Goal: Task Accomplishment & Management: Manage account settings

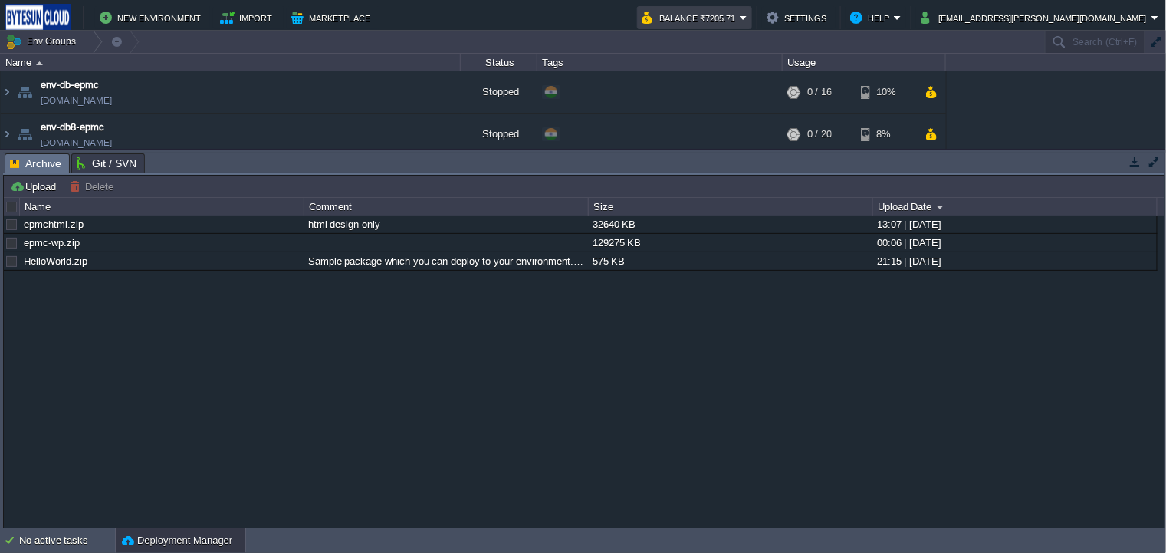
click at [748, 18] on em "Balance ₹7205.71" at bounding box center [695, 17] width 106 height 18
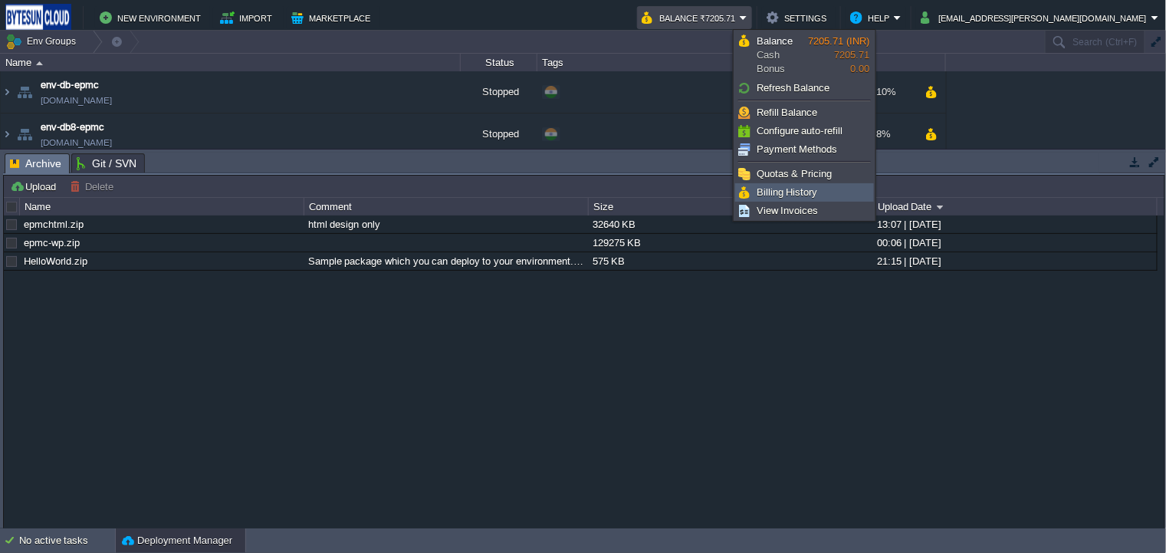
click at [822, 189] on link "Billing History" at bounding box center [804, 192] width 137 height 17
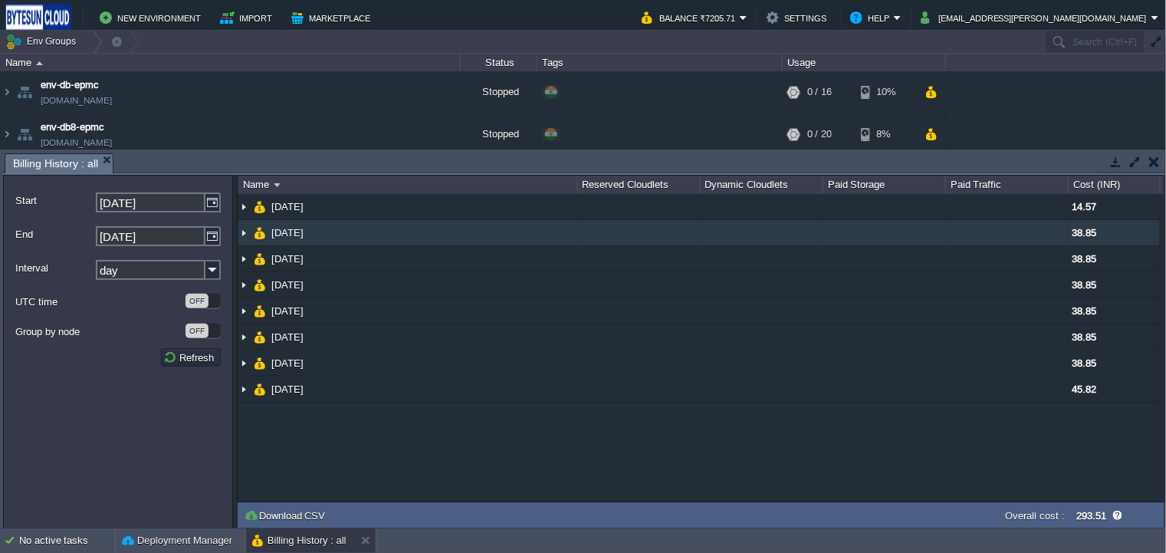
click at [242, 232] on img at bounding box center [244, 232] width 12 height 25
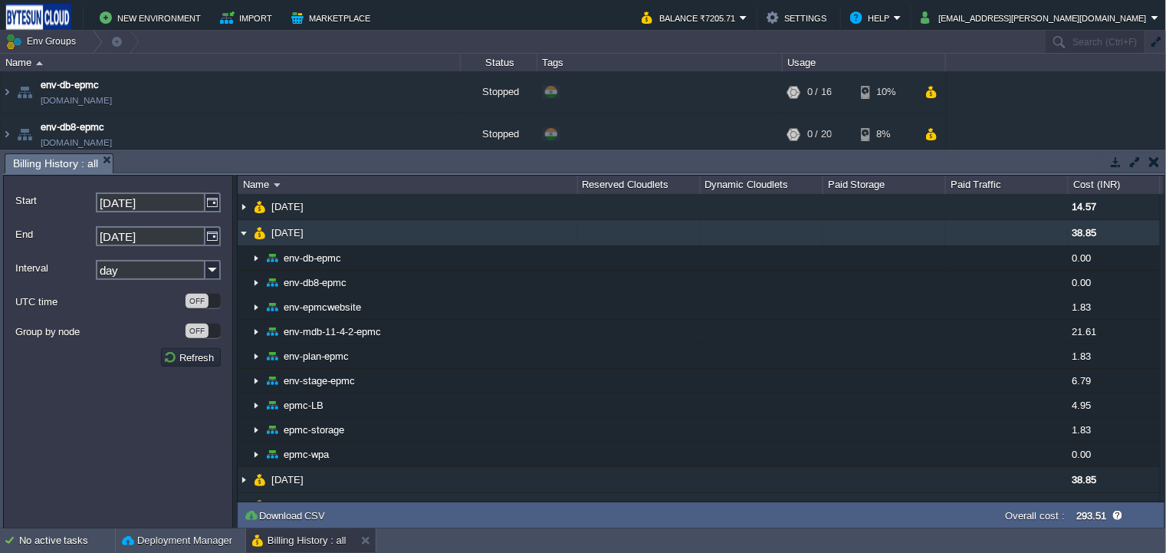
click at [245, 232] on img at bounding box center [244, 232] width 12 height 25
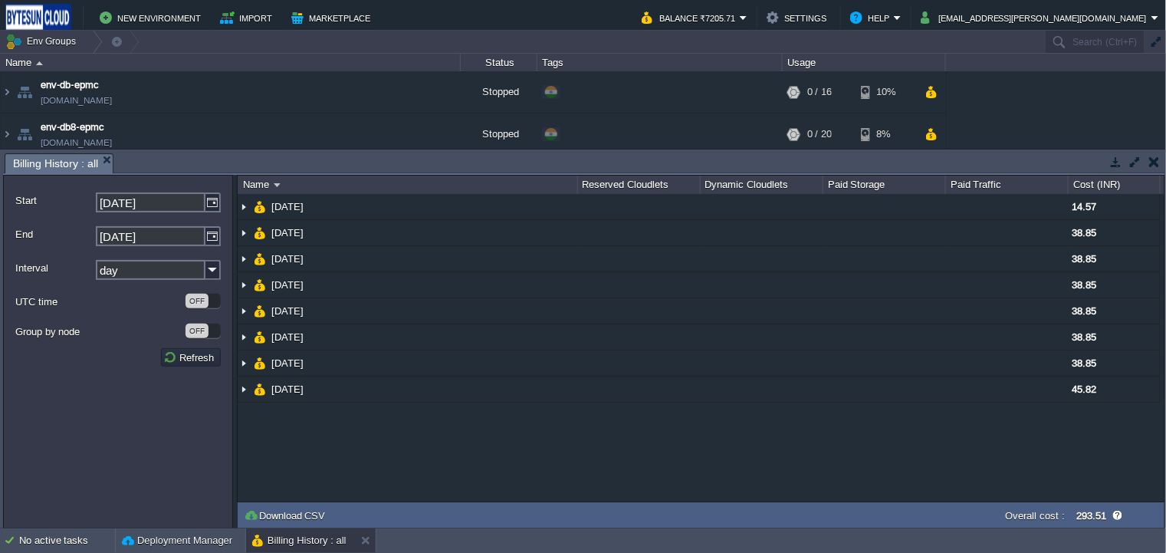
click at [1155, 167] on button "button" at bounding box center [1154, 162] width 11 height 14
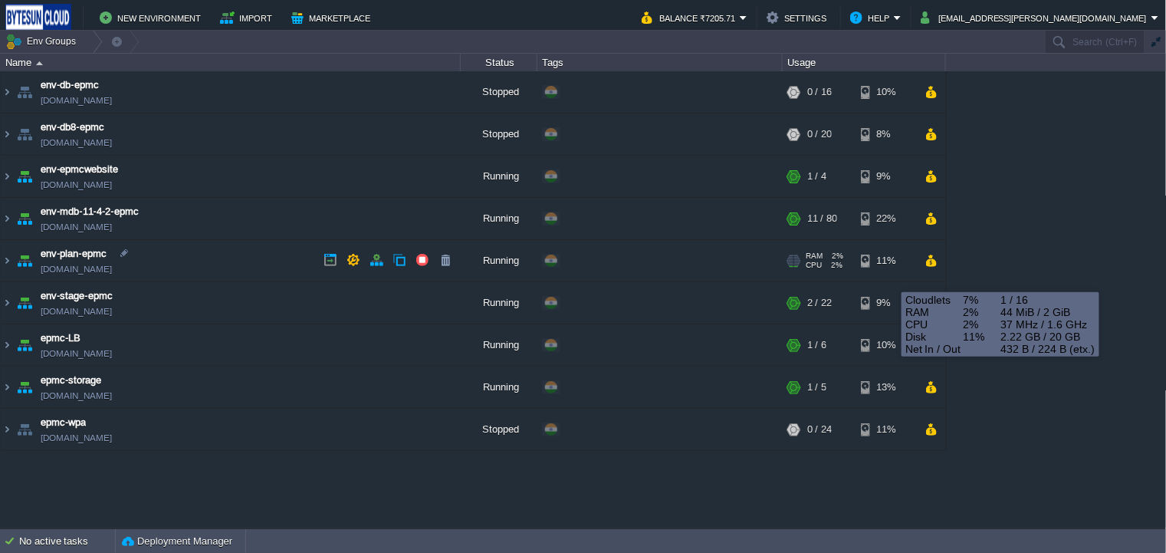
click at [893, 265] on div "11%" at bounding box center [886, 260] width 50 height 41
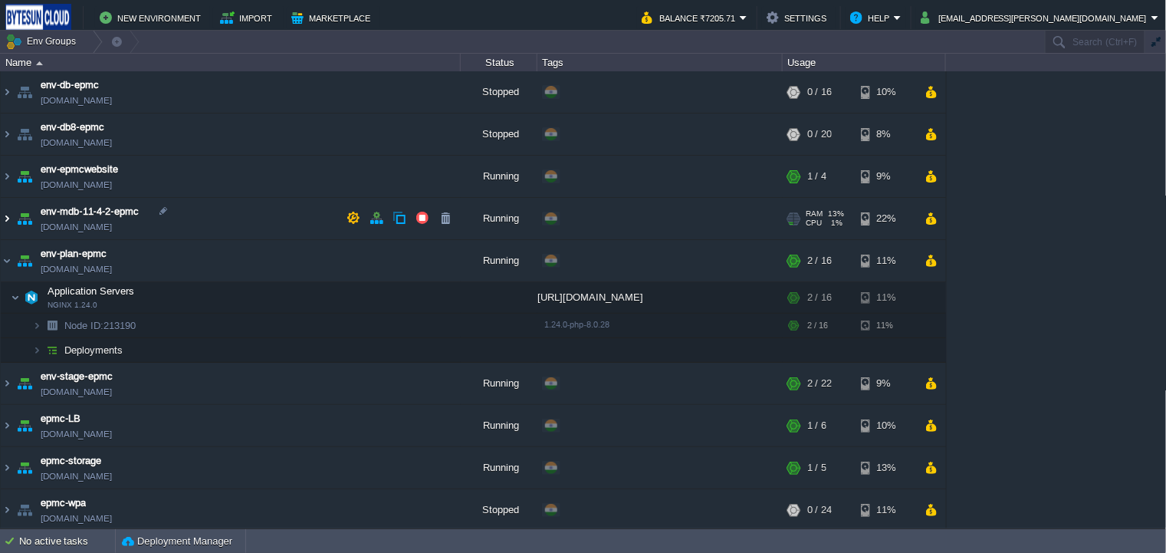
click at [12, 216] on img at bounding box center [7, 218] width 12 height 41
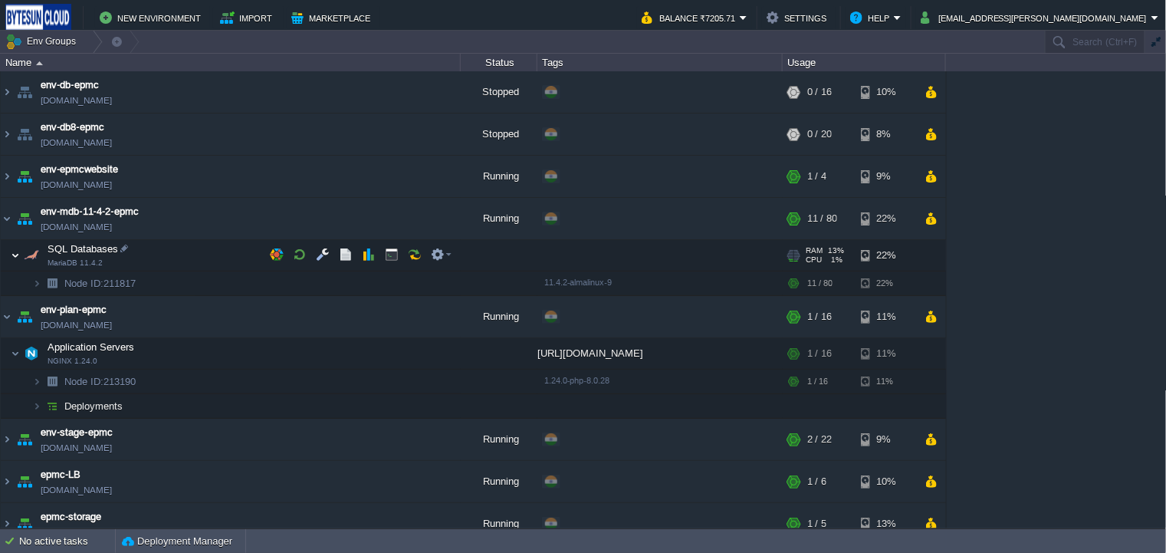
click at [16, 255] on img at bounding box center [15, 255] width 9 height 31
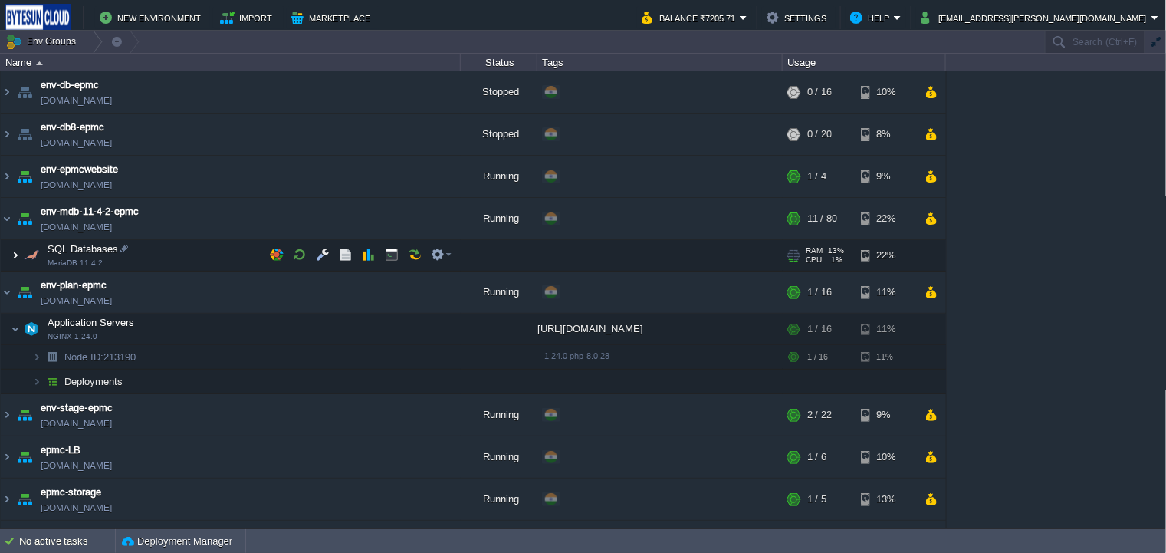
click at [15, 255] on img at bounding box center [15, 255] width 9 height 31
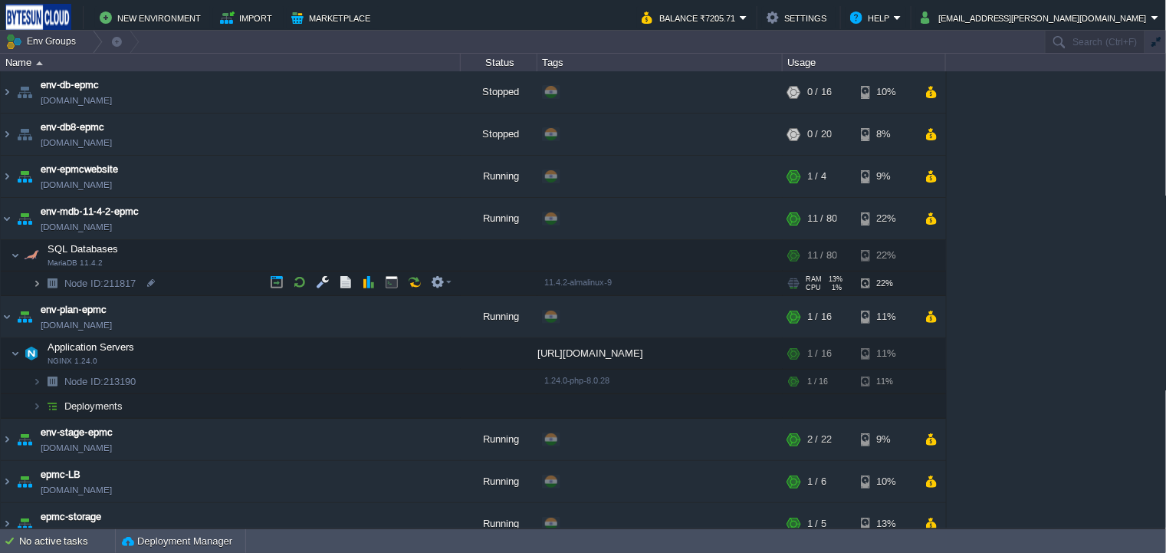
click at [36, 281] on img at bounding box center [36, 283] width 9 height 24
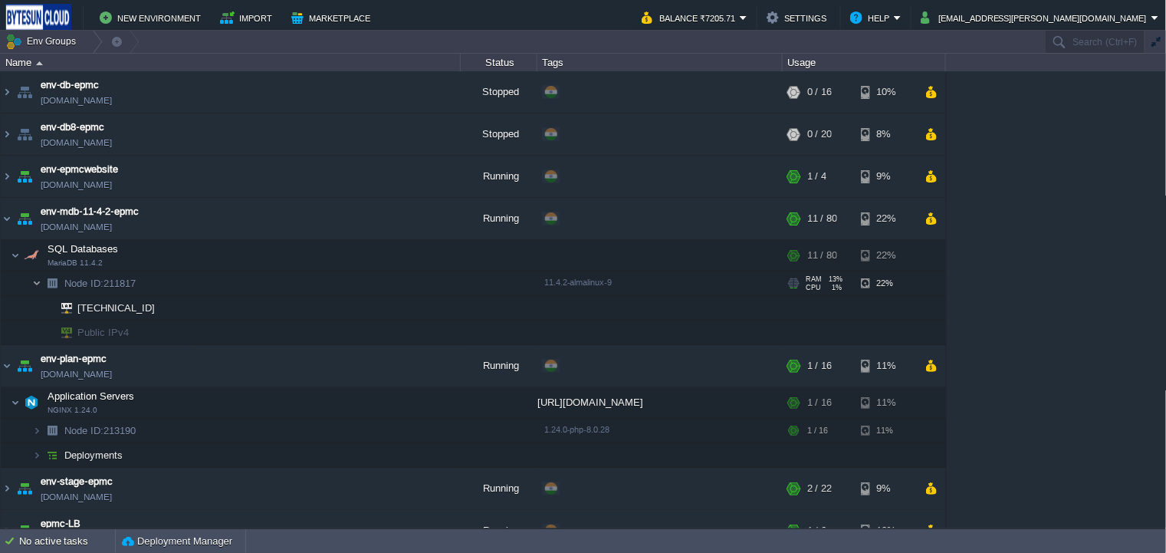
click at [36, 281] on img at bounding box center [36, 283] width 9 height 24
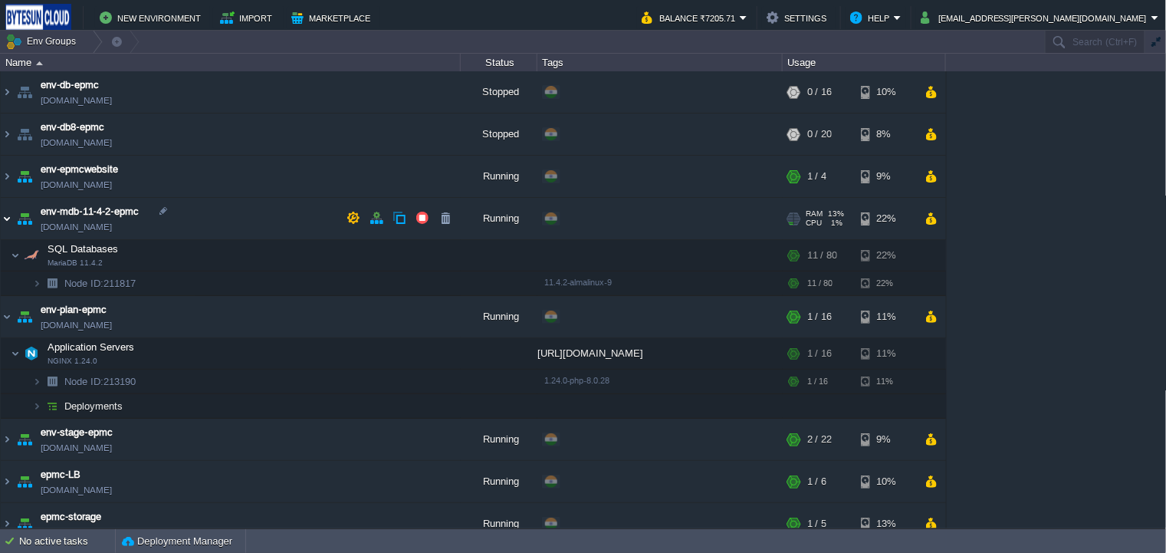
click at [5, 220] on img at bounding box center [7, 218] width 12 height 41
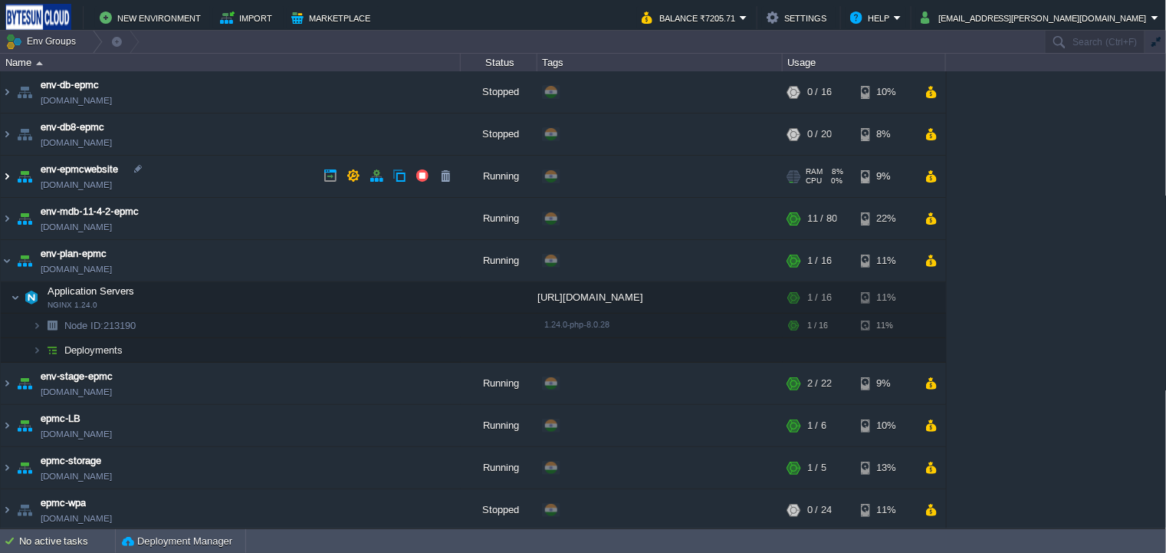
click at [8, 176] on img at bounding box center [7, 176] width 12 height 41
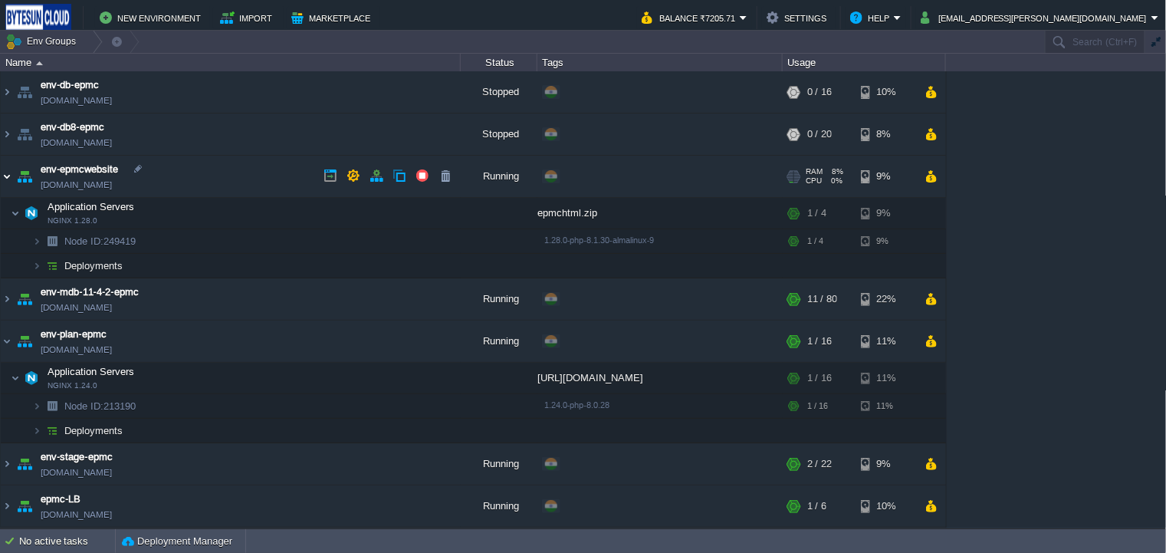
click at [8, 176] on img at bounding box center [7, 176] width 12 height 41
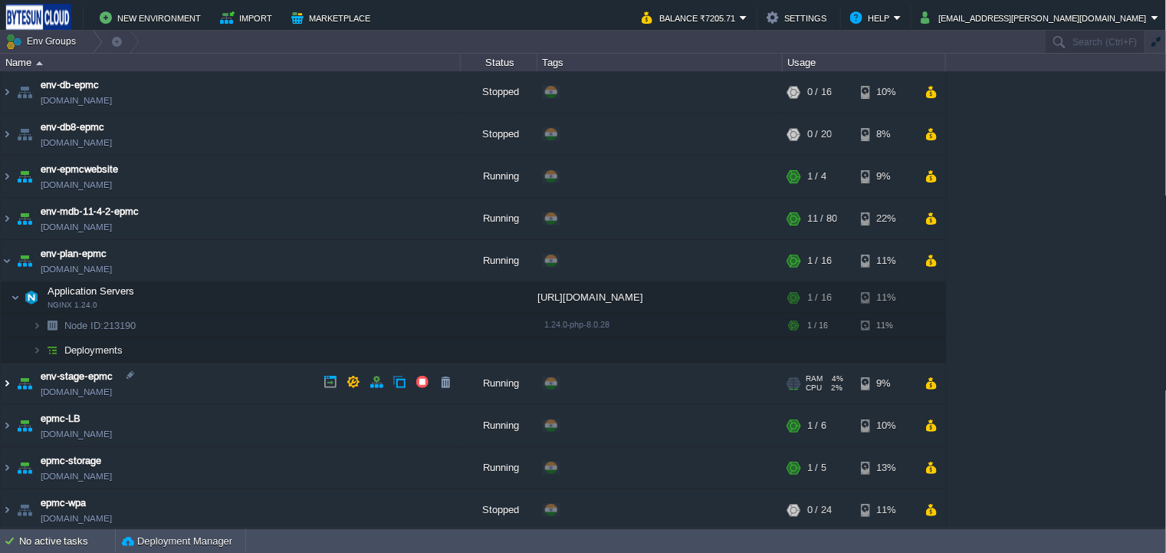
click at [2, 383] on img at bounding box center [7, 383] width 12 height 41
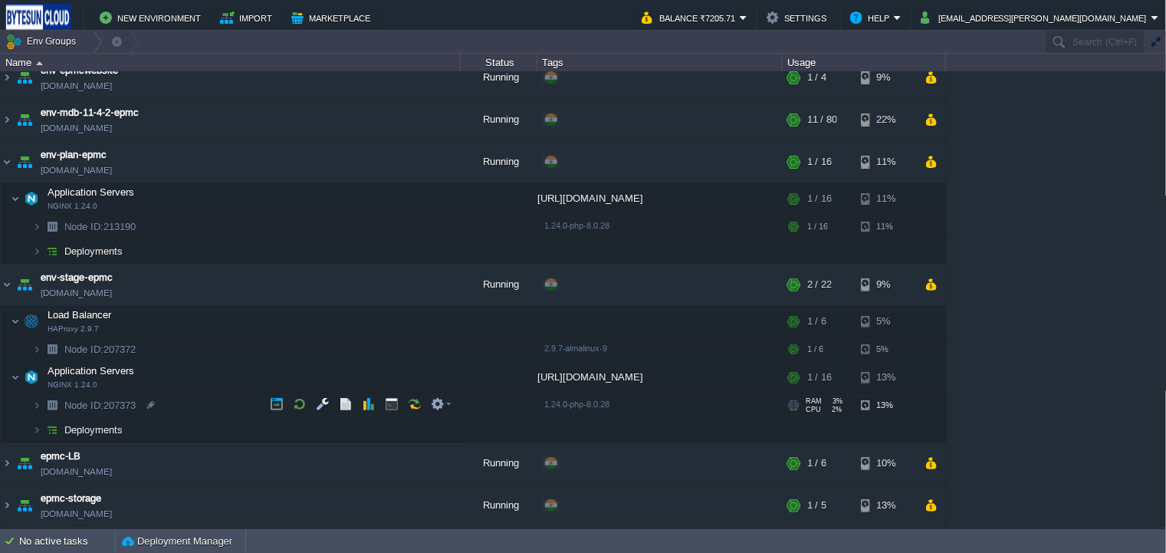
scroll to position [136, 0]
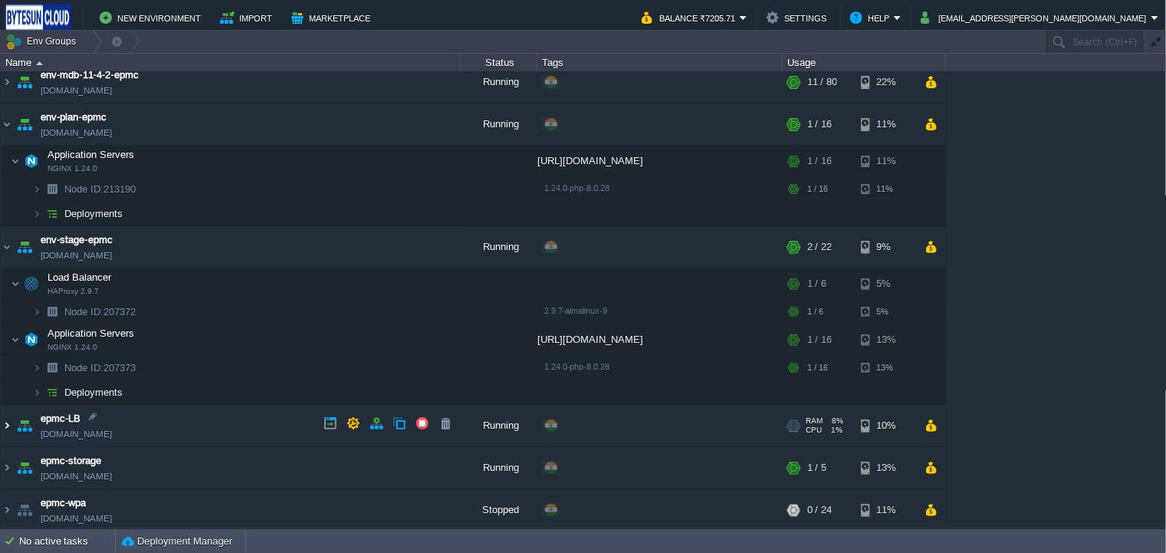
click at [5, 419] on img at bounding box center [7, 425] width 12 height 41
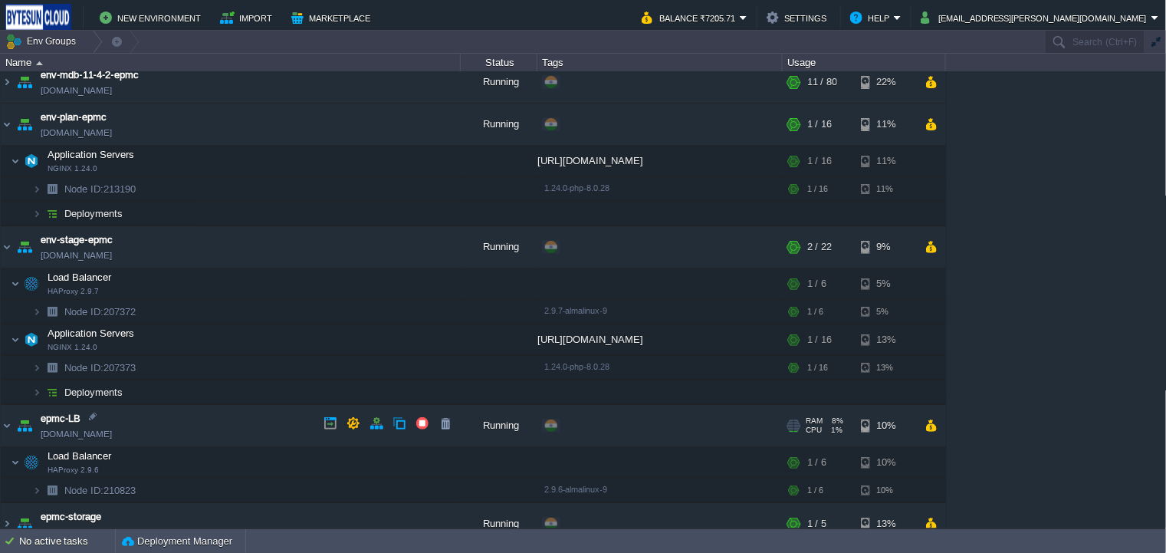
scroll to position [192, 0]
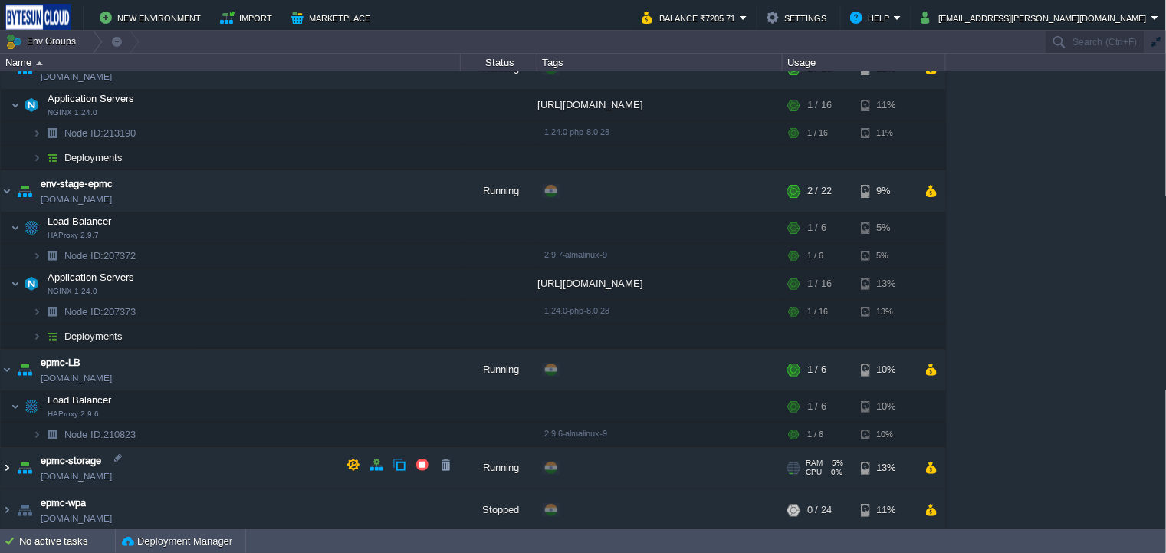
click at [5, 462] on img at bounding box center [7, 467] width 12 height 41
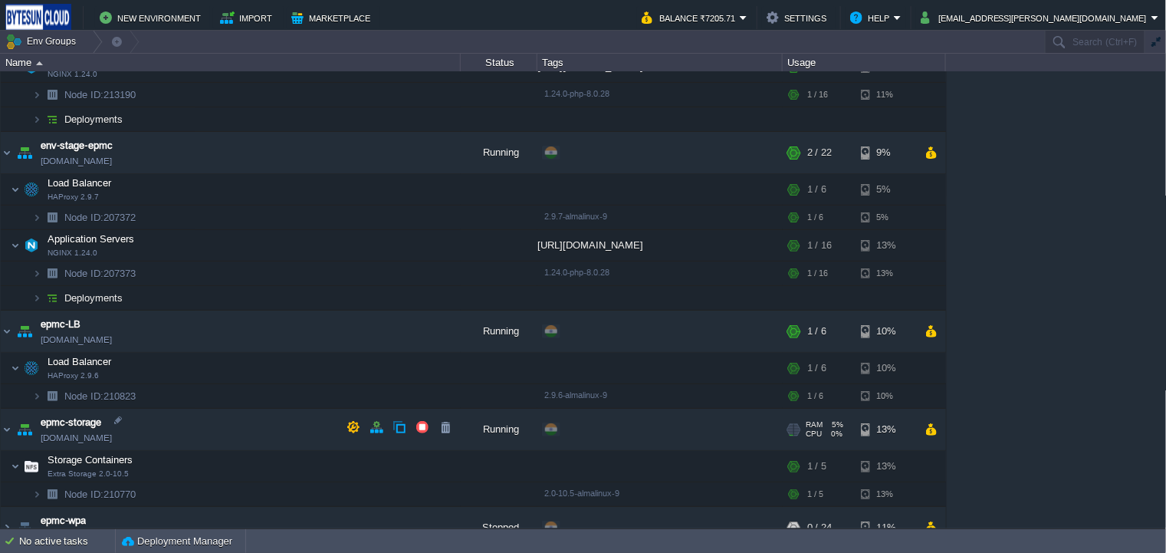
scroll to position [248, 0]
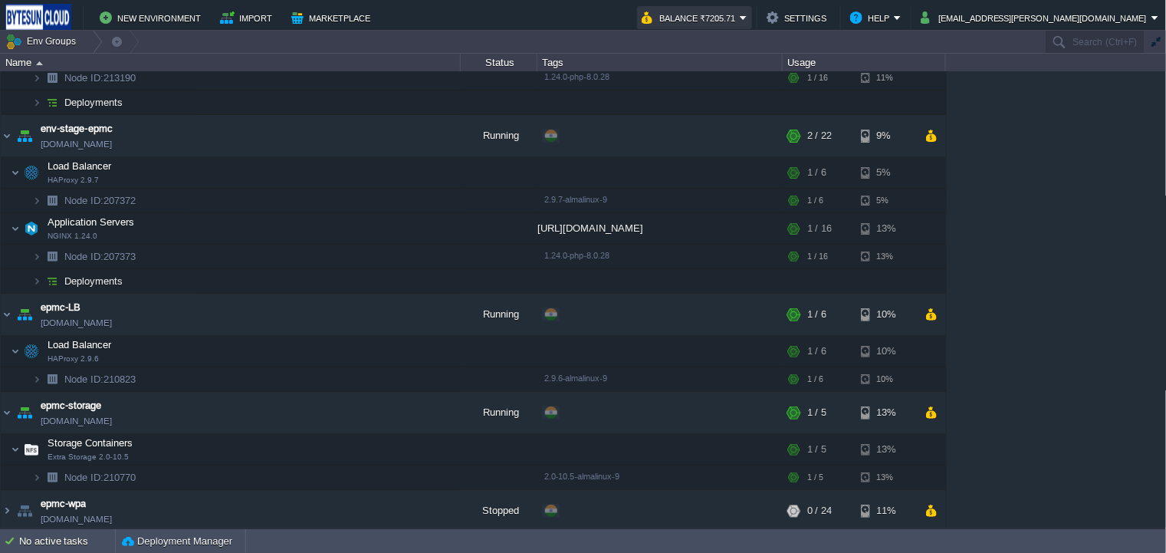
click at [740, 20] on button "Balance ₹7205.71" at bounding box center [691, 17] width 98 height 18
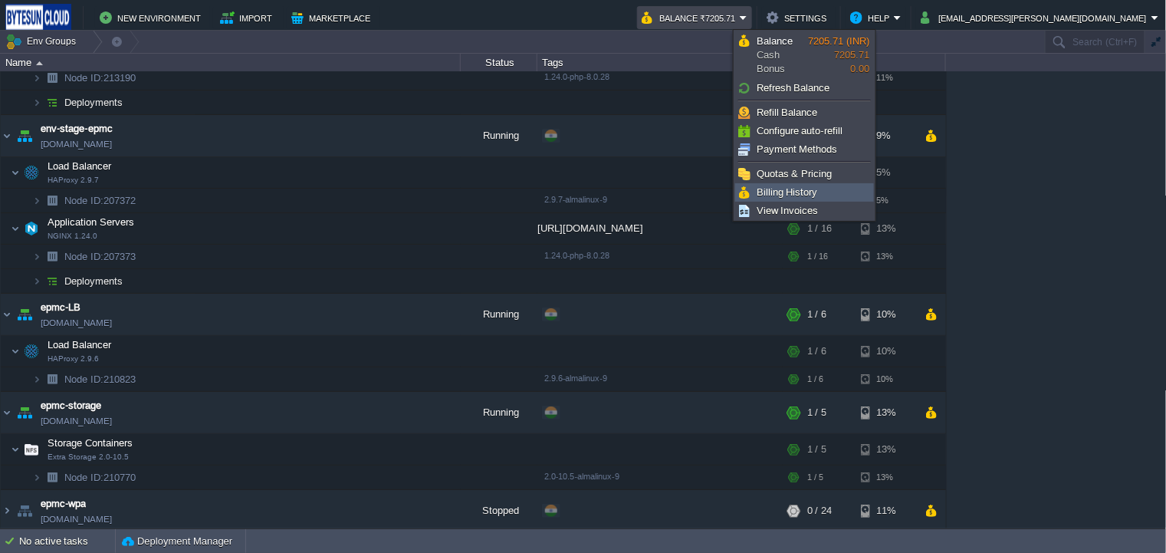
click at [809, 193] on span "Billing History" at bounding box center [787, 192] width 61 height 12
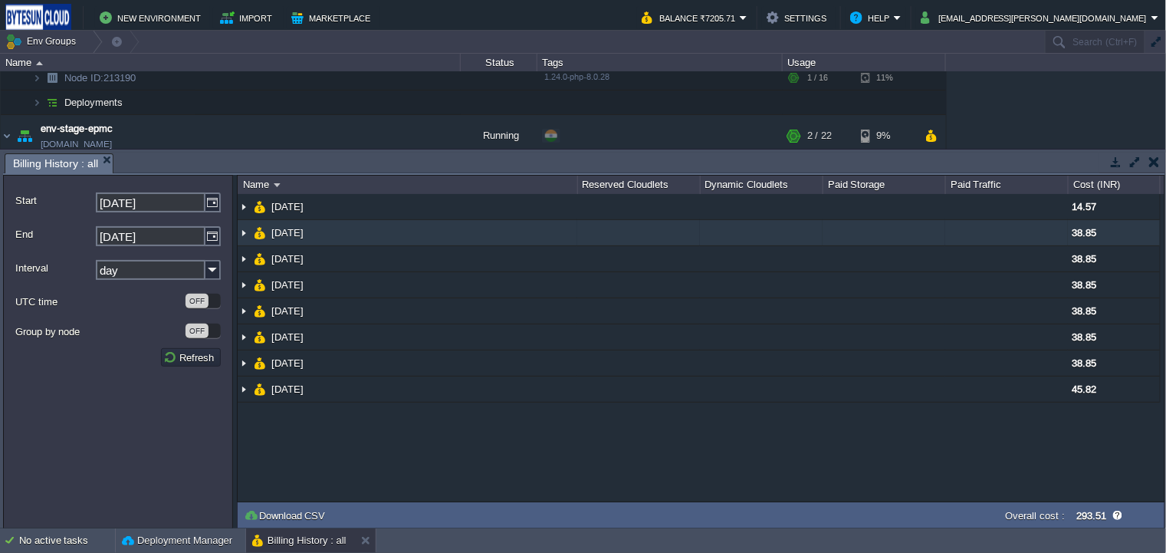
click at [245, 235] on img at bounding box center [244, 232] width 12 height 25
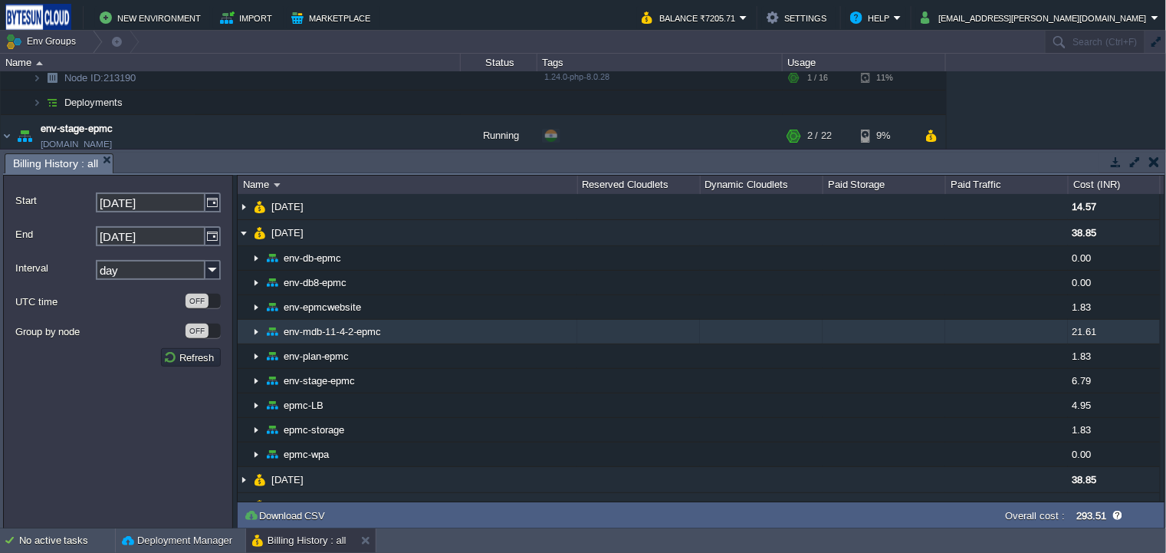
click at [260, 328] on img at bounding box center [256, 332] width 12 height 24
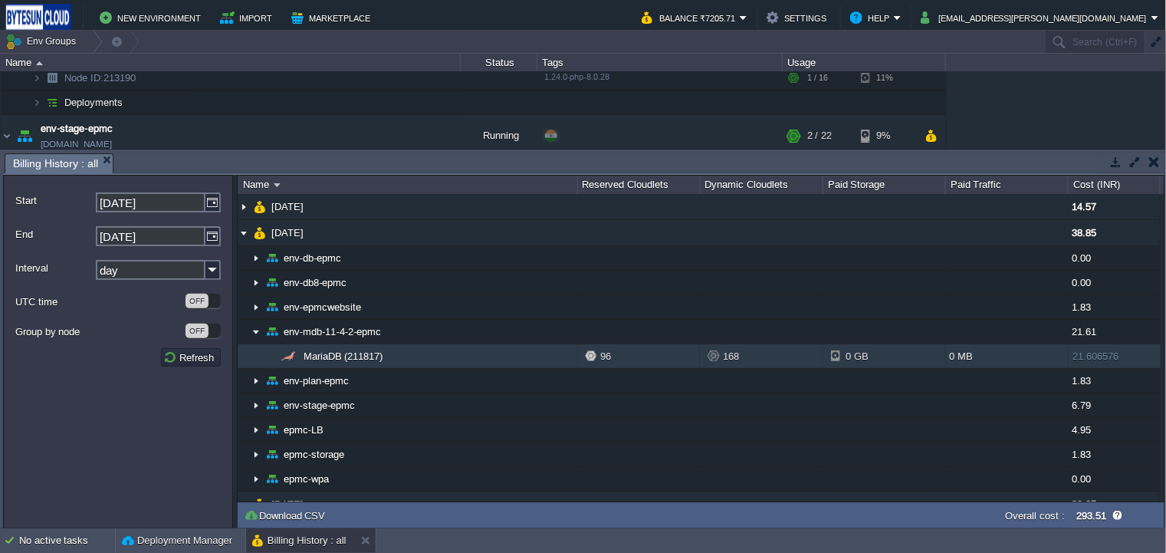
click at [357, 358] on span "MariaDB (211817)" at bounding box center [344, 356] width 84 height 13
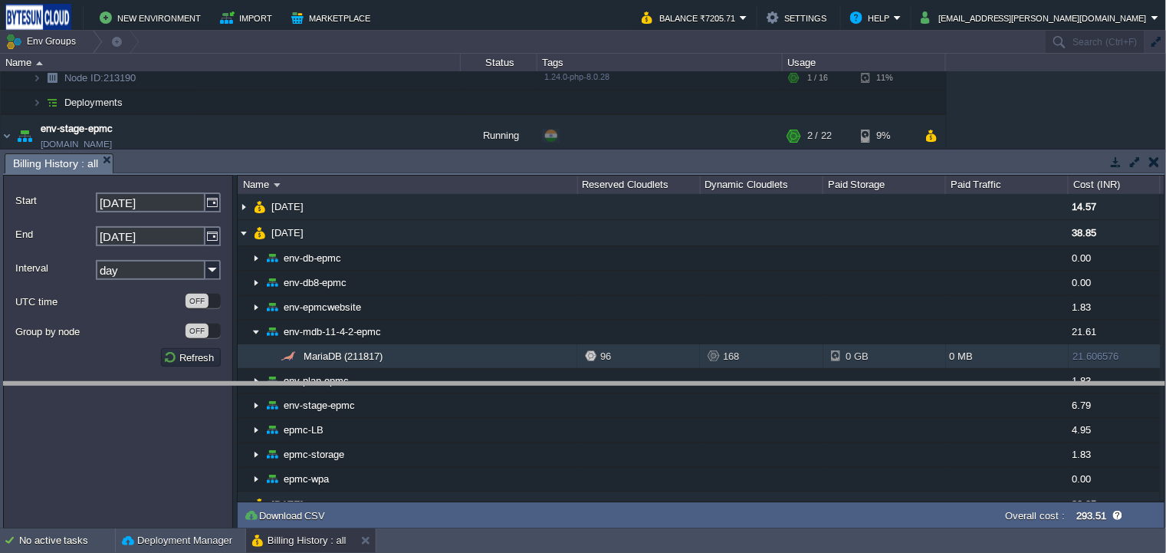
drag, startPoint x: 911, startPoint y: 166, endPoint x: 892, endPoint y: 402, distance: 237.0
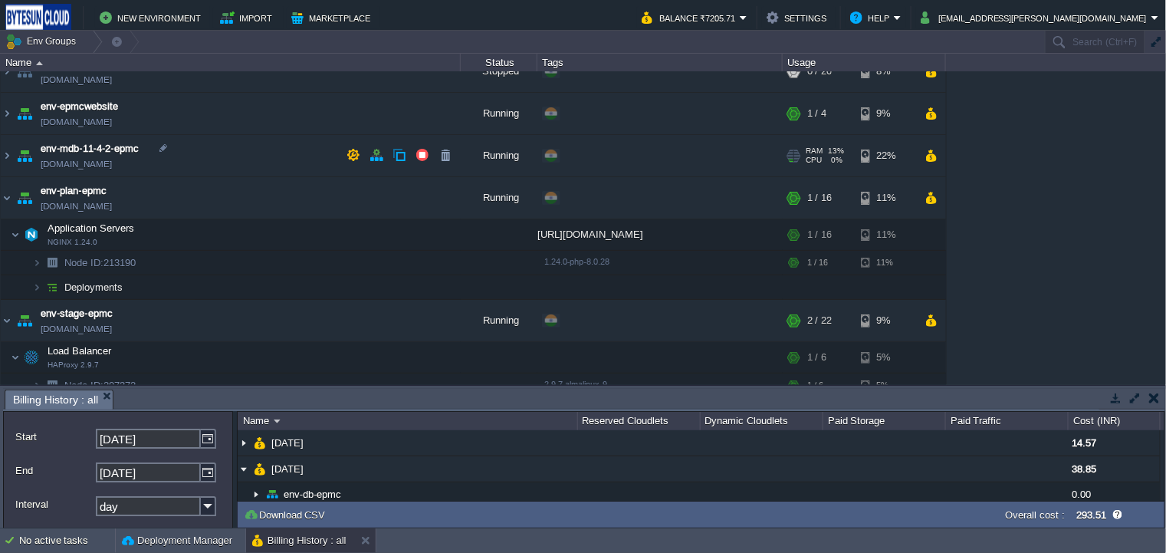
scroll to position [0, 0]
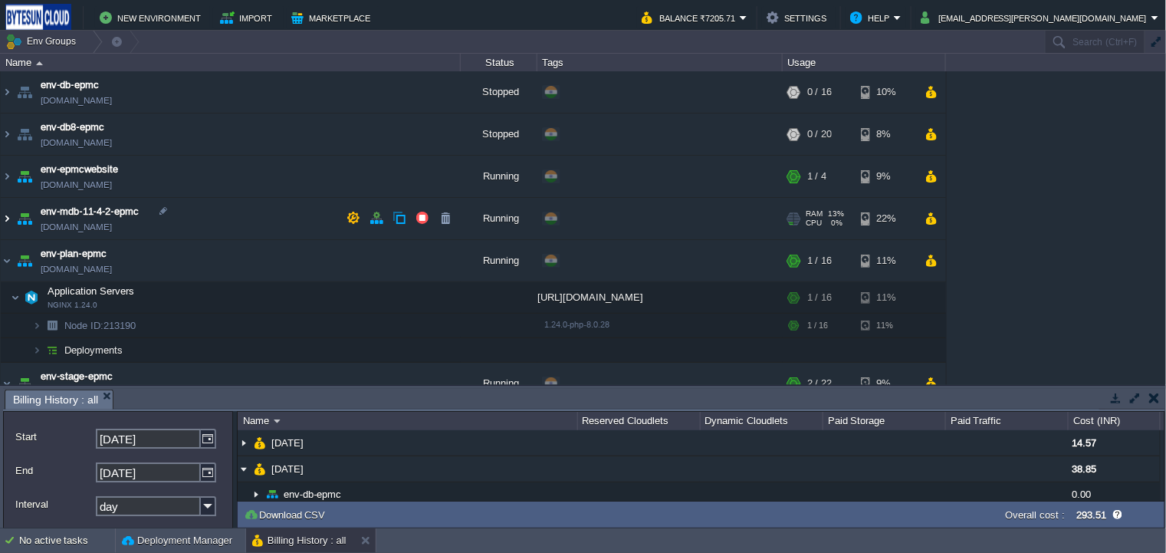
click at [6, 216] on img at bounding box center [7, 218] width 12 height 41
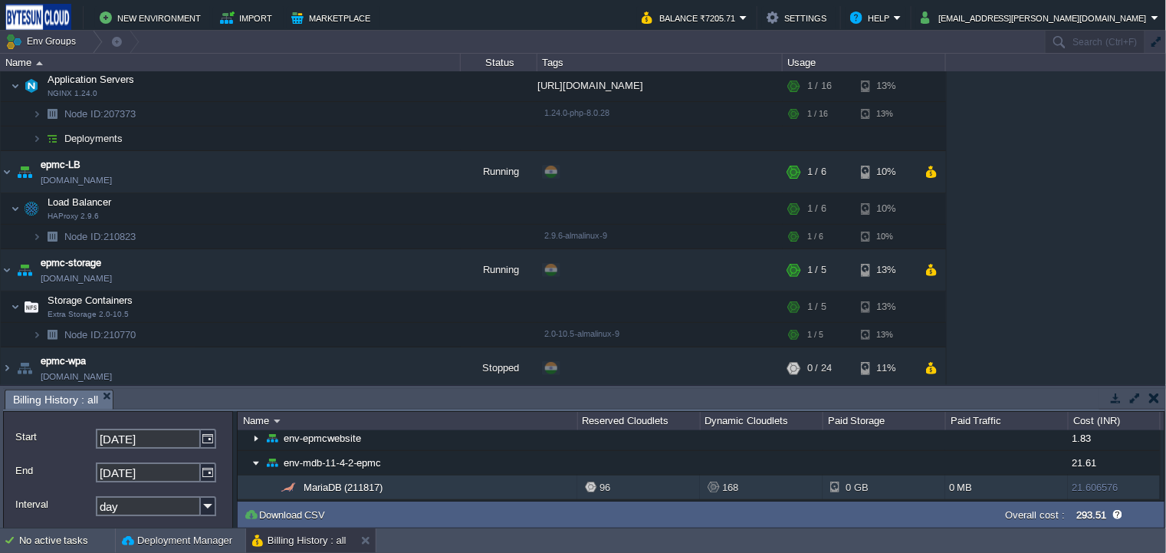
scroll to position [78, 0]
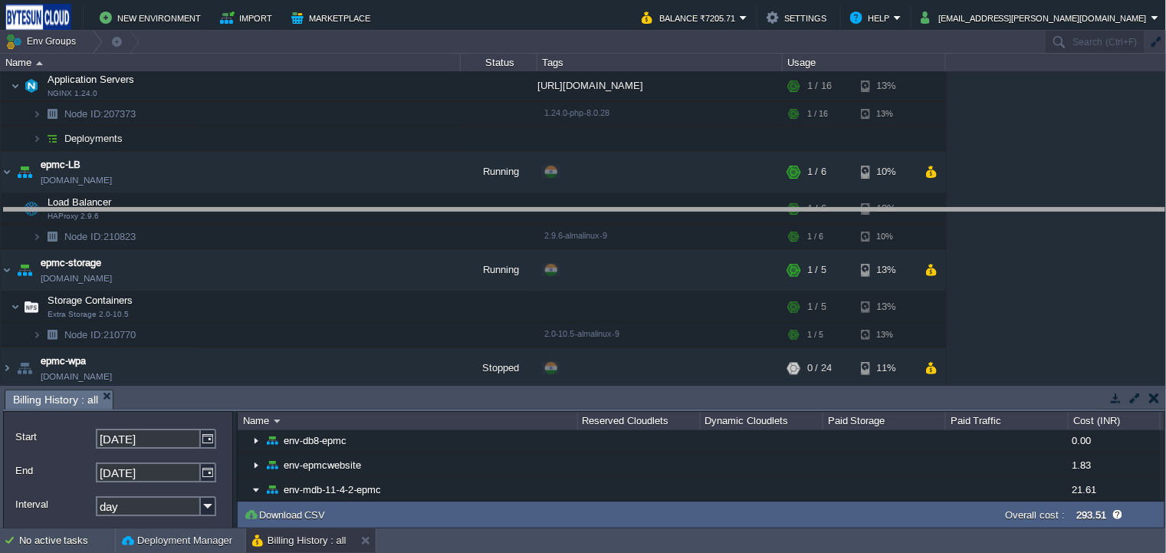
drag, startPoint x: 1087, startPoint y: 400, endPoint x: 1101, endPoint y: 181, distance: 219.8
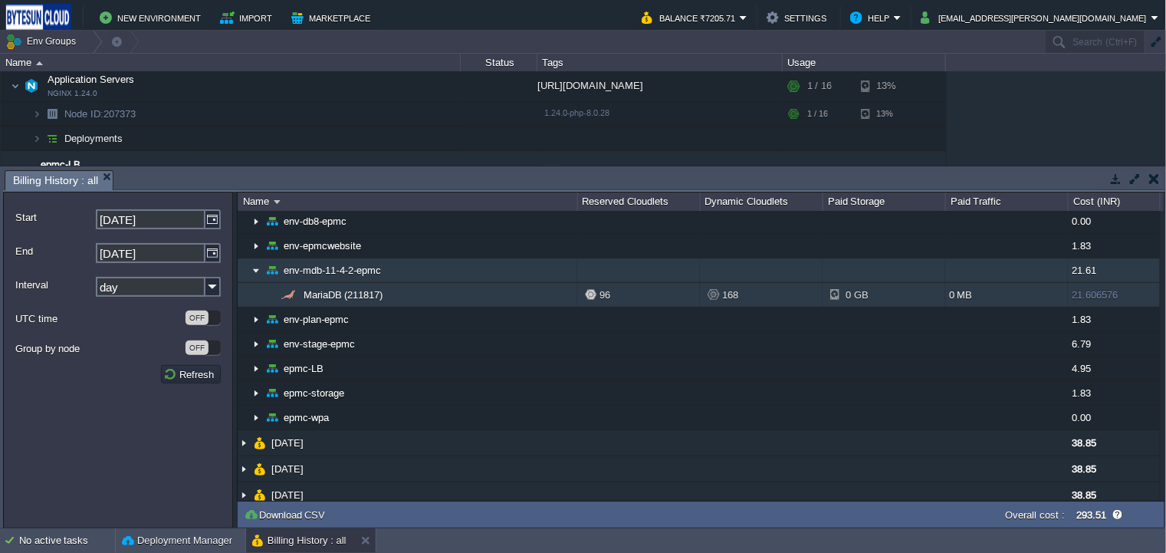
click at [254, 267] on img at bounding box center [256, 270] width 12 height 24
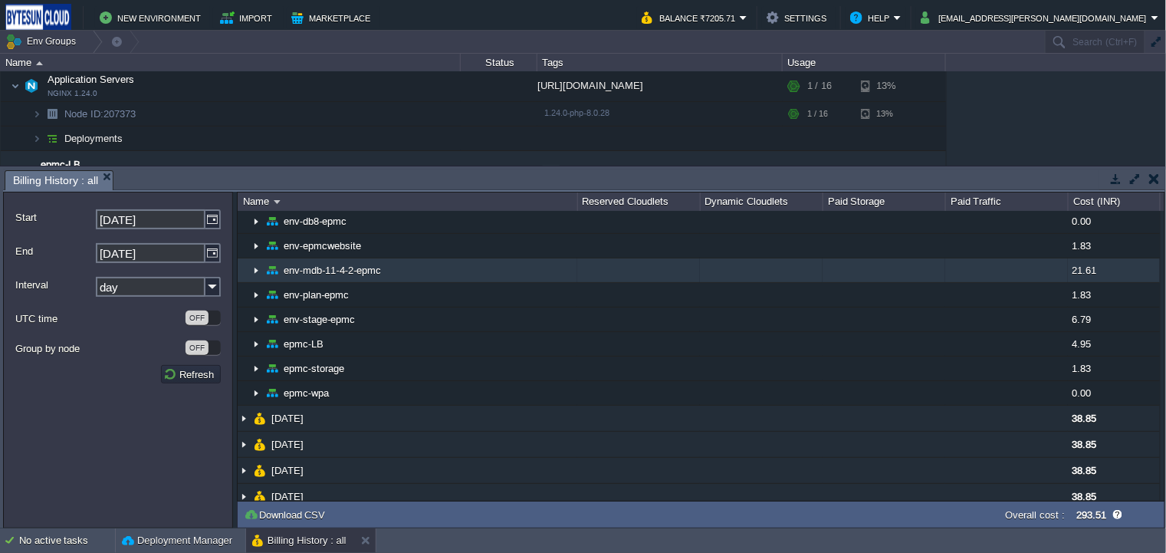
scroll to position [0, 0]
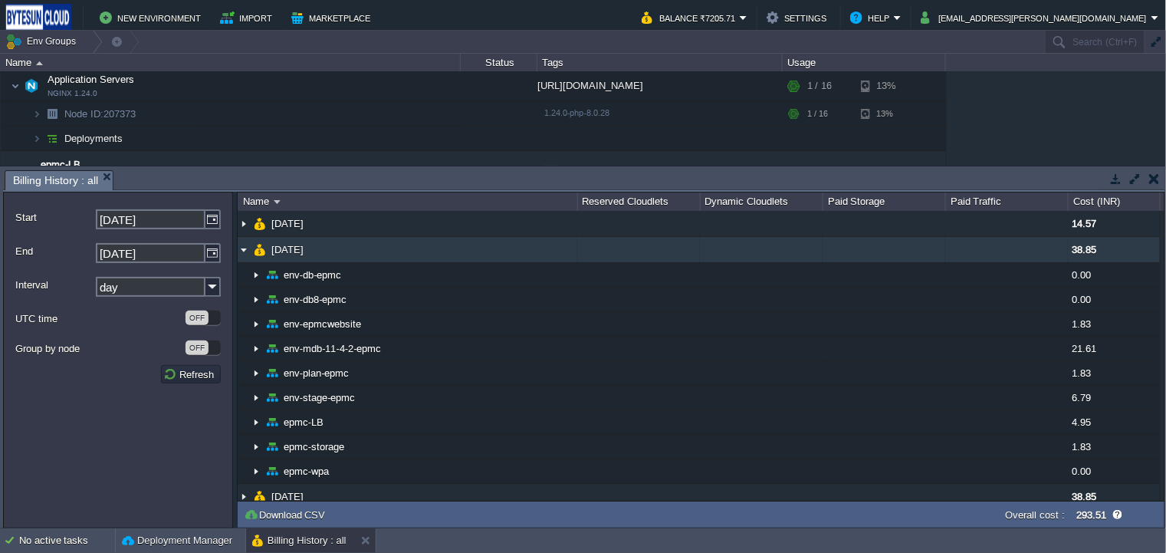
click at [245, 255] on img at bounding box center [244, 249] width 12 height 25
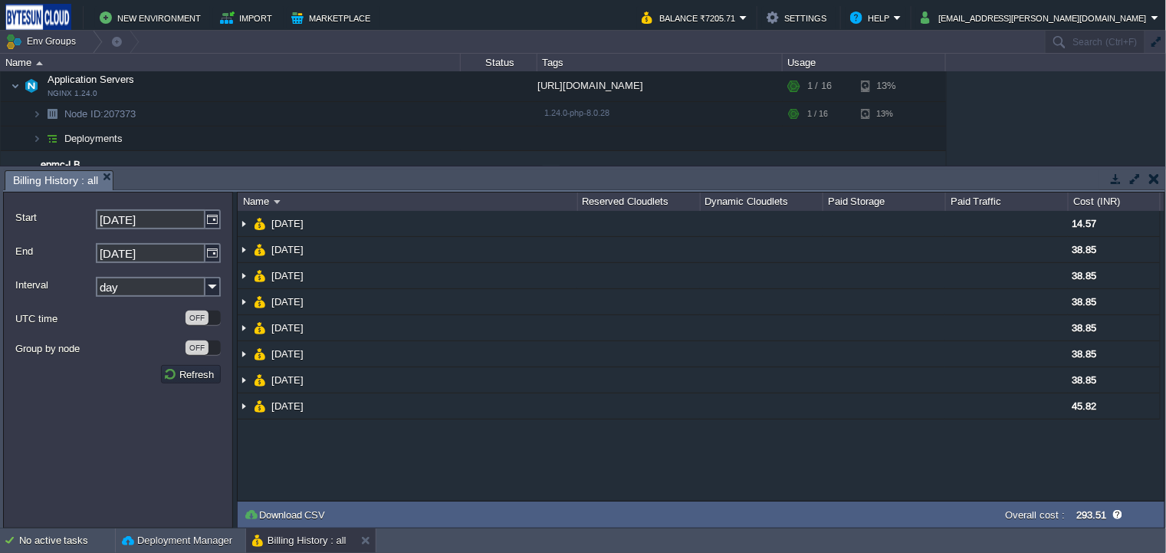
click at [1151, 179] on button "button" at bounding box center [1154, 179] width 11 height 14
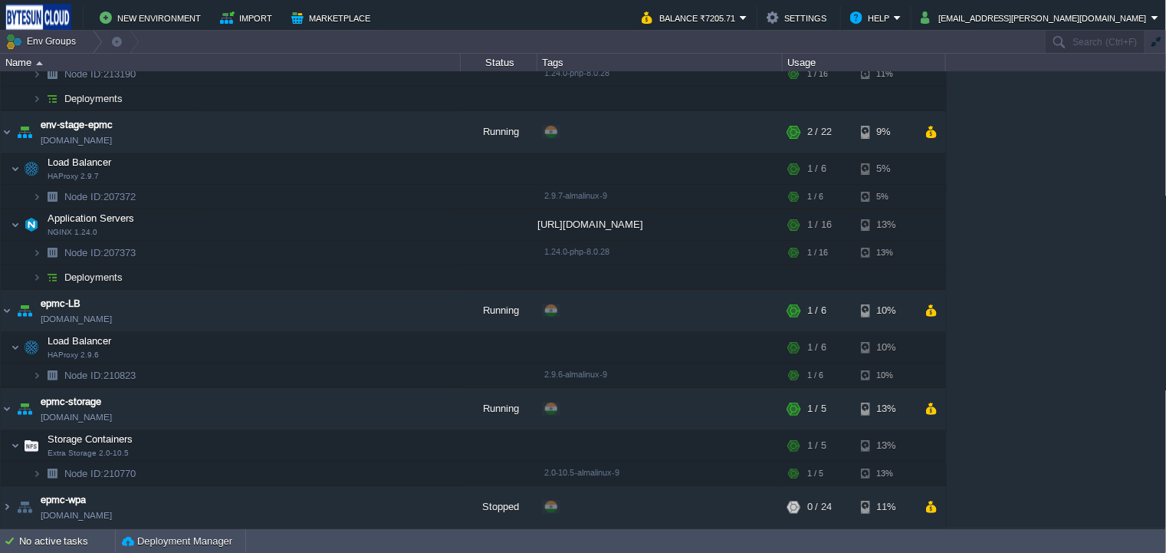
scroll to position [304, 0]
